Goal: Transaction & Acquisition: Register for event/course

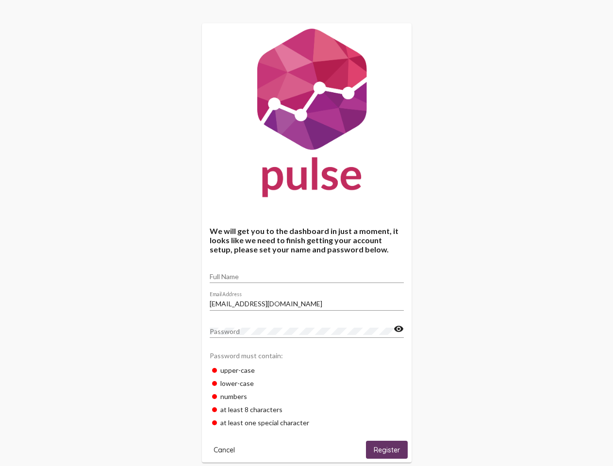
click at [307, 273] on input "Full Name" at bounding box center [307, 277] width 194 height 8
click at [307, 301] on input "[EMAIL_ADDRESS][DOMAIN_NAME]" at bounding box center [307, 304] width 194 height 8
click at [398, 329] on mat-icon "visibility" at bounding box center [399, 329] width 10 height 12
click at [224, 449] on span "Cancel" at bounding box center [224, 450] width 21 height 9
click at [387, 449] on span "Register" at bounding box center [387, 450] width 26 height 9
